Goal: Information Seeking & Learning: Learn about a topic

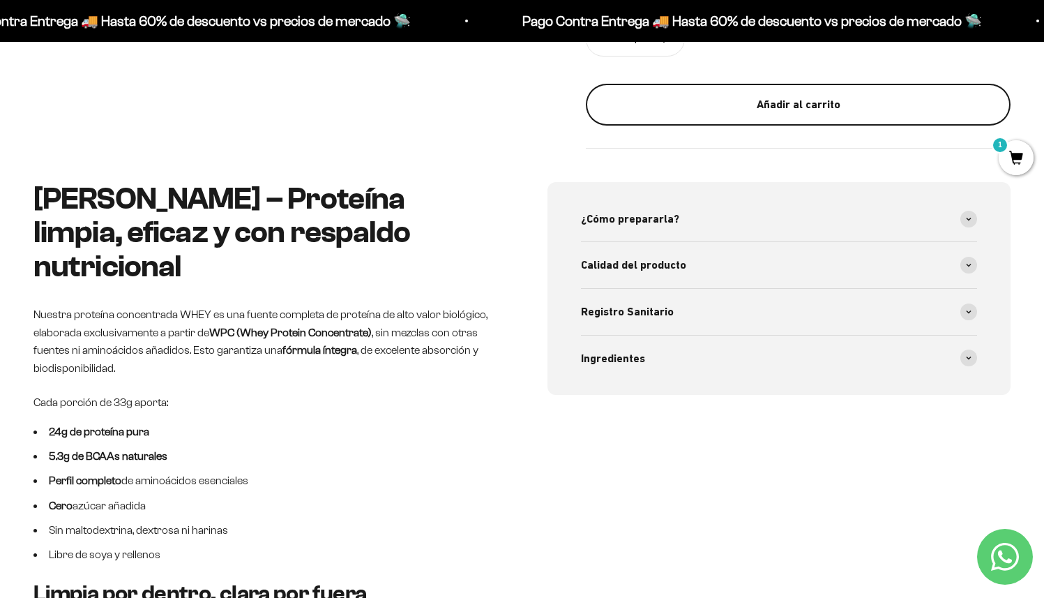
scroll to position [658, 0]
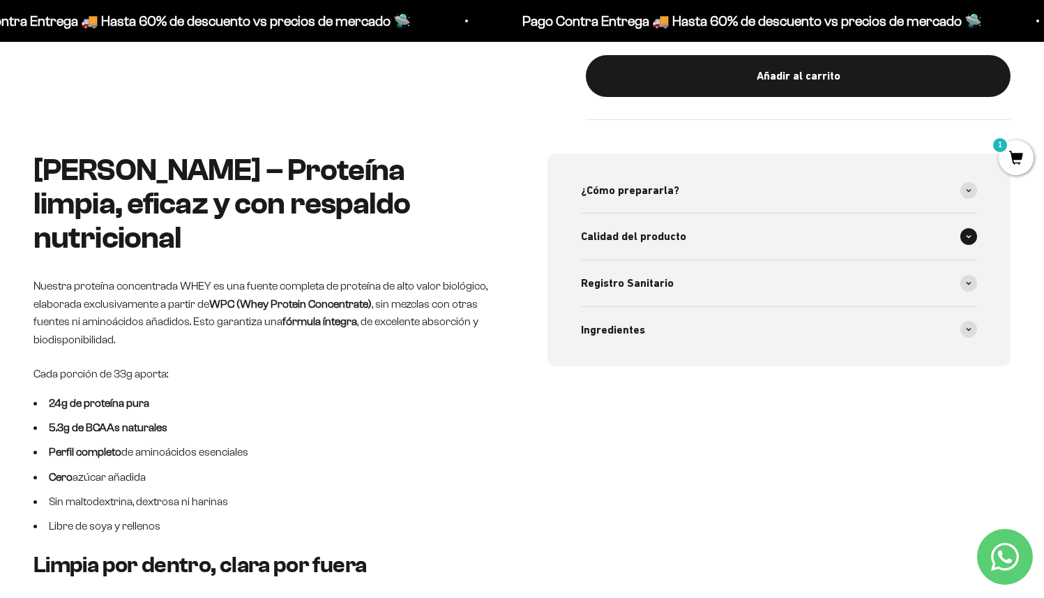
click at [675, 230] on span "Calidad del producto" at bounding box center [633, 236] width 105 height 18
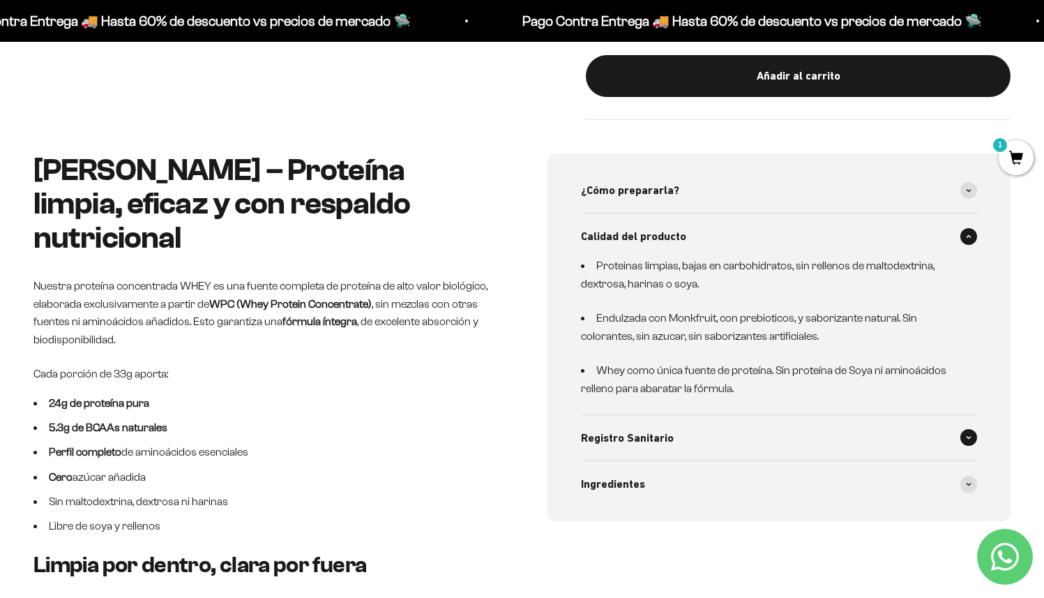
click at [658, 442] on span "Registro Sanitario" at bounding box center [627, 438] width 93 height 18
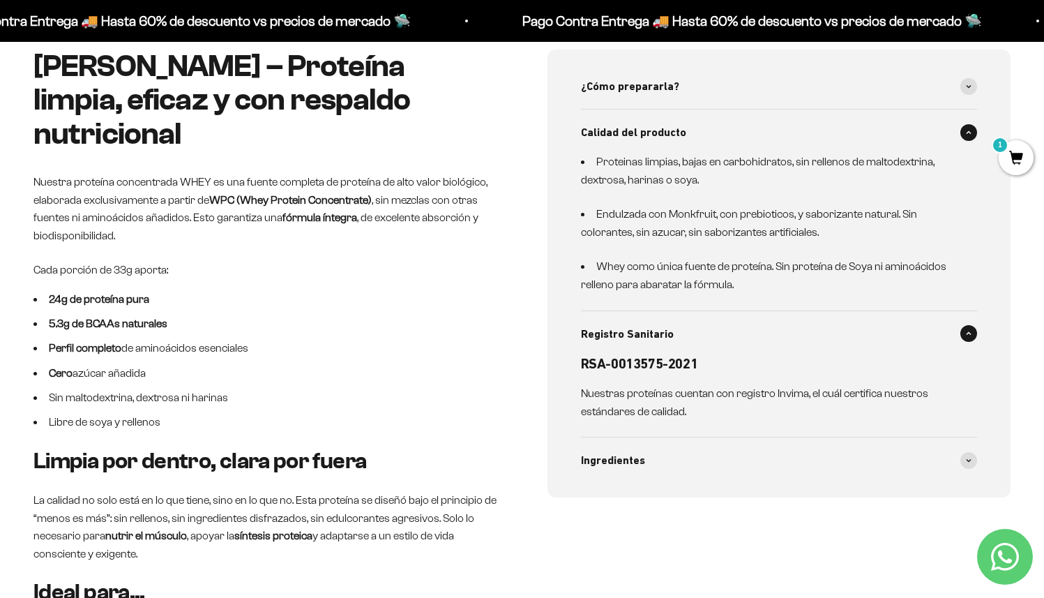
scroll to position [767, 0]
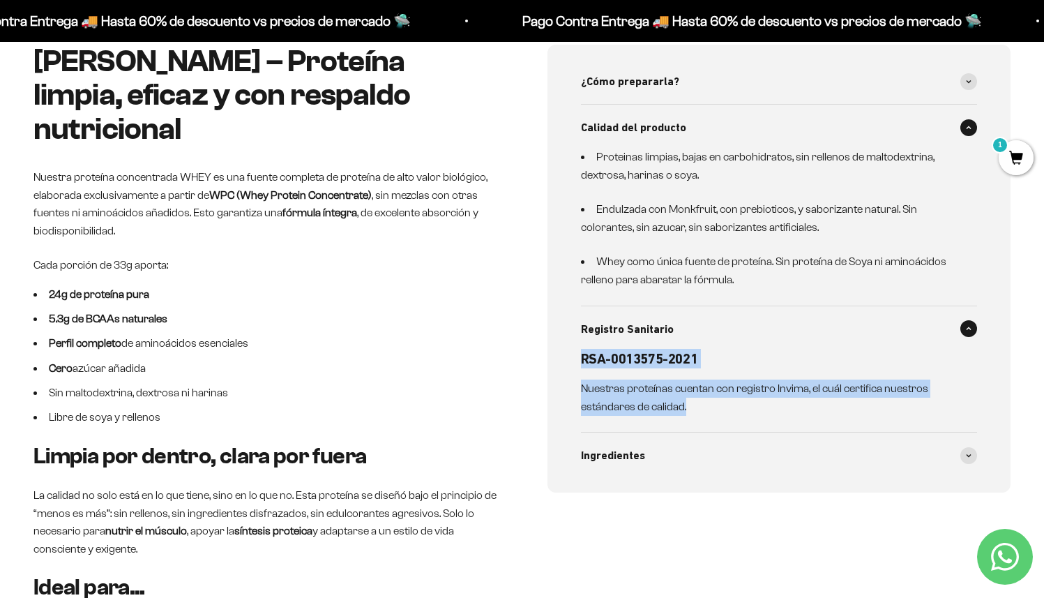
drag, startPoint x: 576, startPoint y: 321, endPoint x: 696, endPoint y: 400, distance: 143.0
click at [696, 400] on div "¿Cómo prepararla? 1 scoop (33g) mezclado en 200-250ml de agua fría o leche(sí, …" at bounding box center [780, 269] width 464 height 448
copy div "RSA-0013575-2021 Nuestras proteínas cuentan con registro Invima, el cuál certif…"
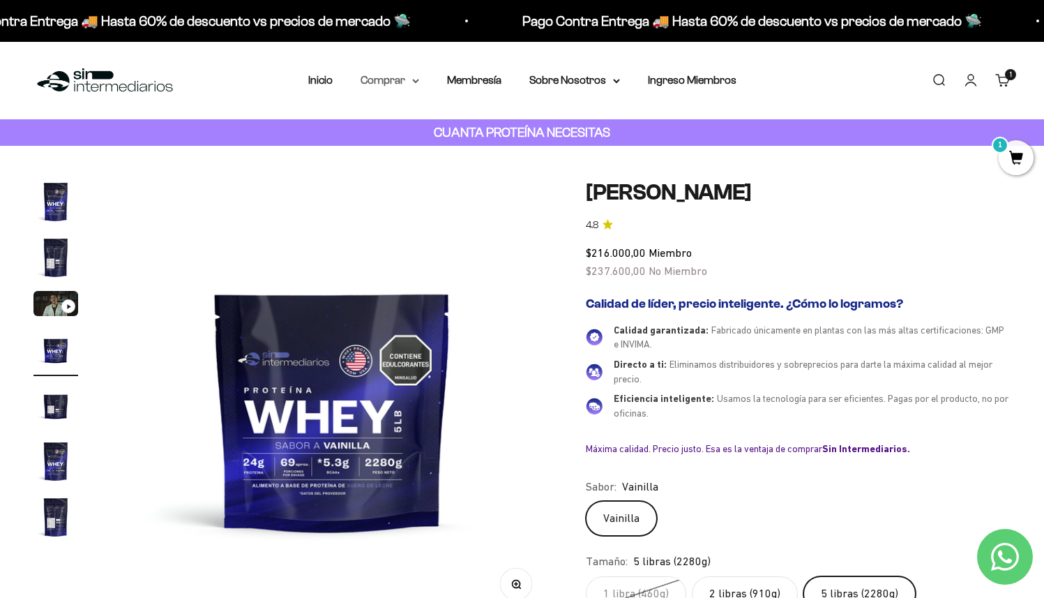
click at [388, 82] on summary "Comprar" at bounding box center [390, 80] width 59 height 18
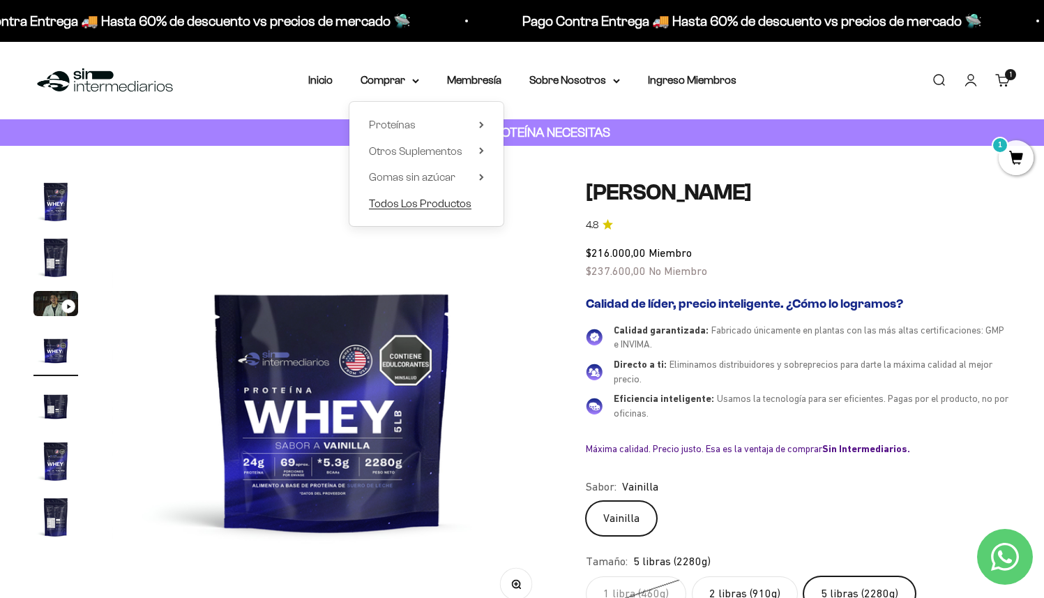
click at [423, 207] on span "Todos Los Productos" at bounding box center [420, 203] width 103 height 12
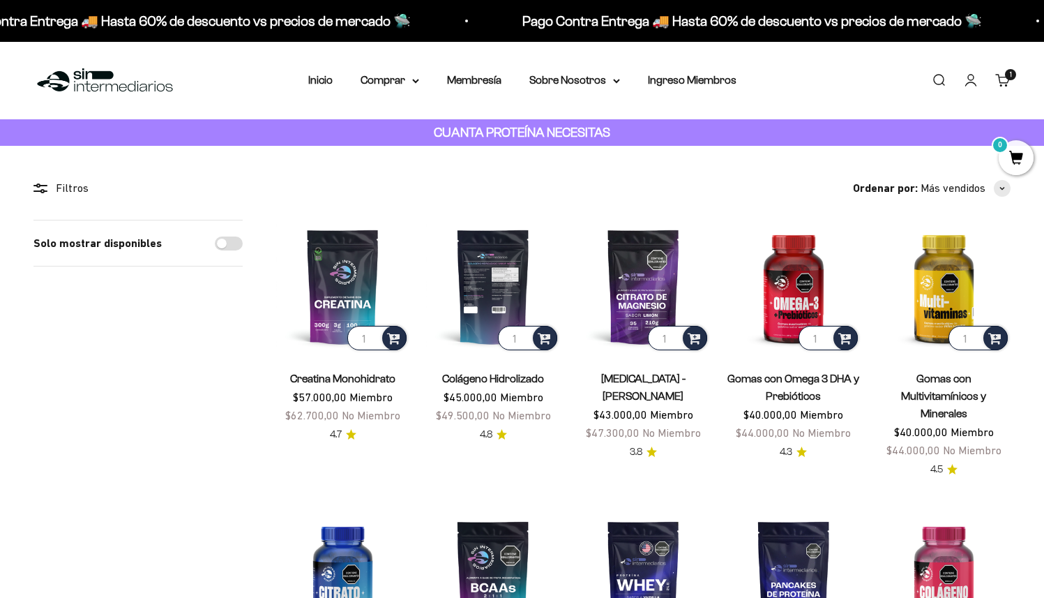
click at [490, 267] on img at bounding box center [492, 286] width 133 height 133
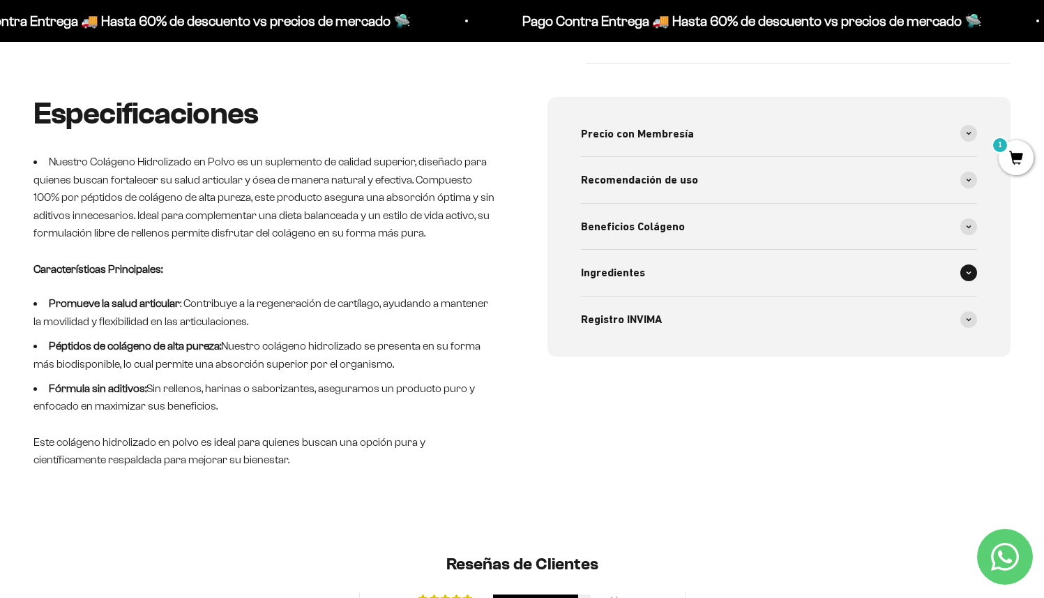
click at [631, 264] on span "Ingredientes" at bounding box center [613, 273] width 64 height 18
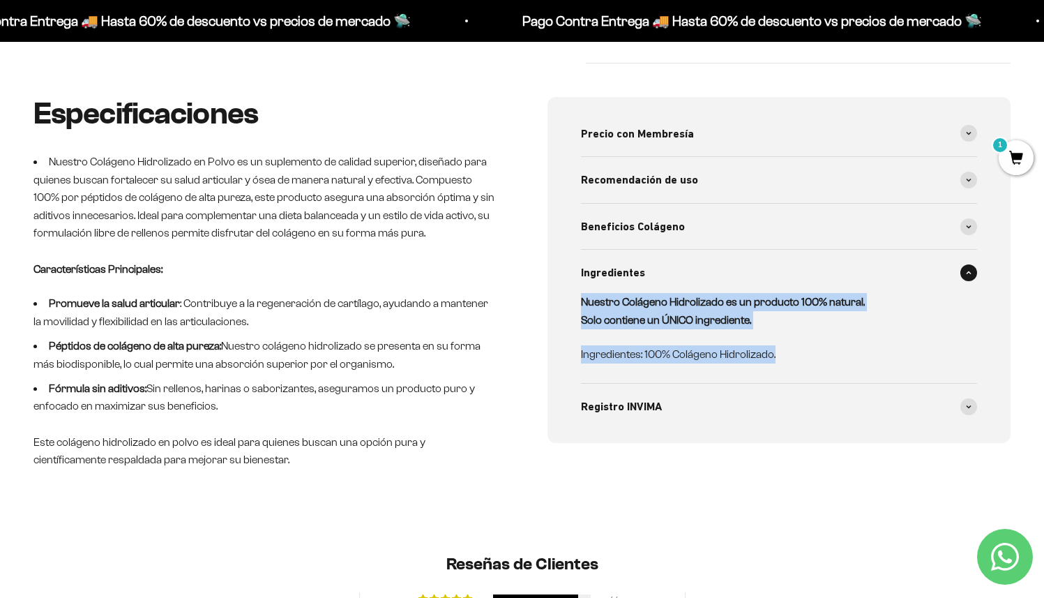
drag, startPoint x: 579, startPoint y: 267, endPoint x: 780, endPoint y: 368, distance: 225.0
click at [780, 368] on div "Precio con Membresía Precio por dosis: $1.167 pesos Precio por gramo de Colágen…" at bounding box center [780, 270] width 464 height 347
copy div "Nuestro Colágeno Hidrolizado es un producto 100% natural. Solo contiene un ÚNIC…"
